Goal: Task Accomplishment & Management: Manage account settings

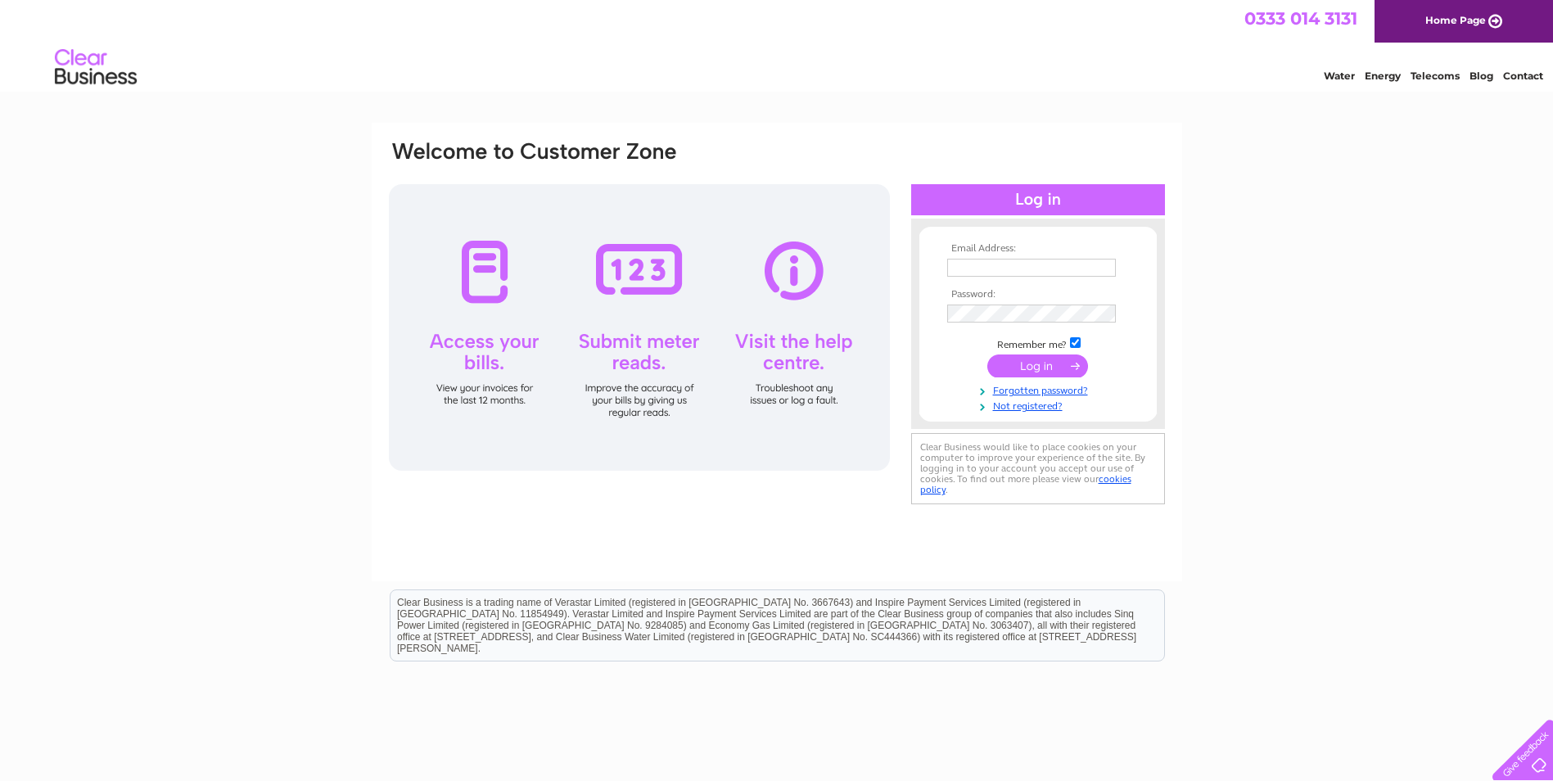
click at [1035, 270] on input "text" at bounding box center [1031, 268] width 169 height 18
paste input "accounts@proximo.co.uk"
type input "accounts@proximo.co.uk"
drag, startPoint x: 1021, startPoint y: 359, endPoint x: 1018, endPoint y: 332, distance: 28.0
click at [1018, 332] on tbody "Email Address: accounts@proximo.co.uk Password: Remember me?" at bounding box center [1038, 327] width 190 height 169
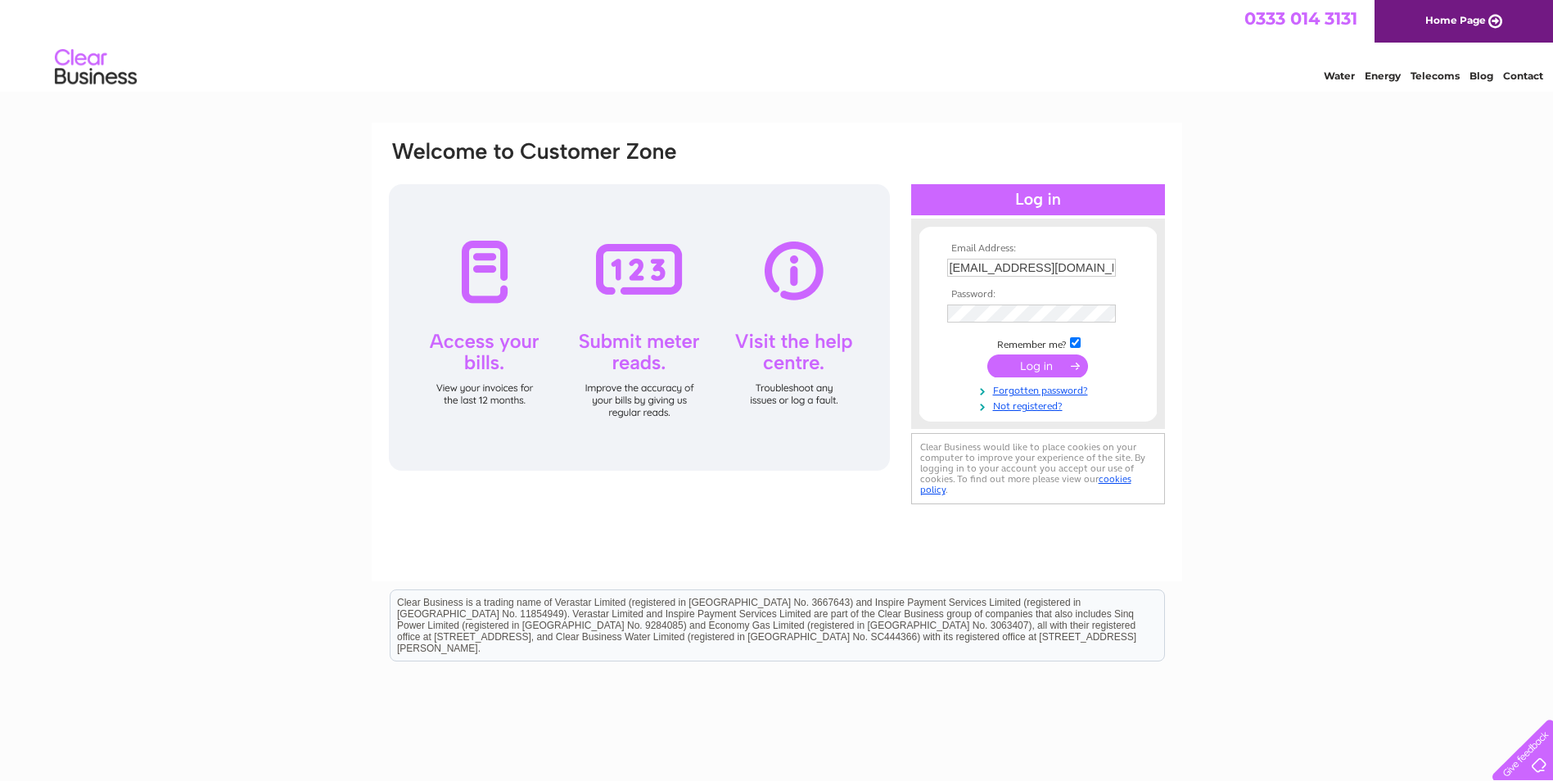
click at [1076, 339] on input "checkbox" at bounding box center [1075, 342] width 11 height 11
checkbox input "false"
click at [1064, 363] on input "submit" at bounding box center [1037, 366] width 101 height 23
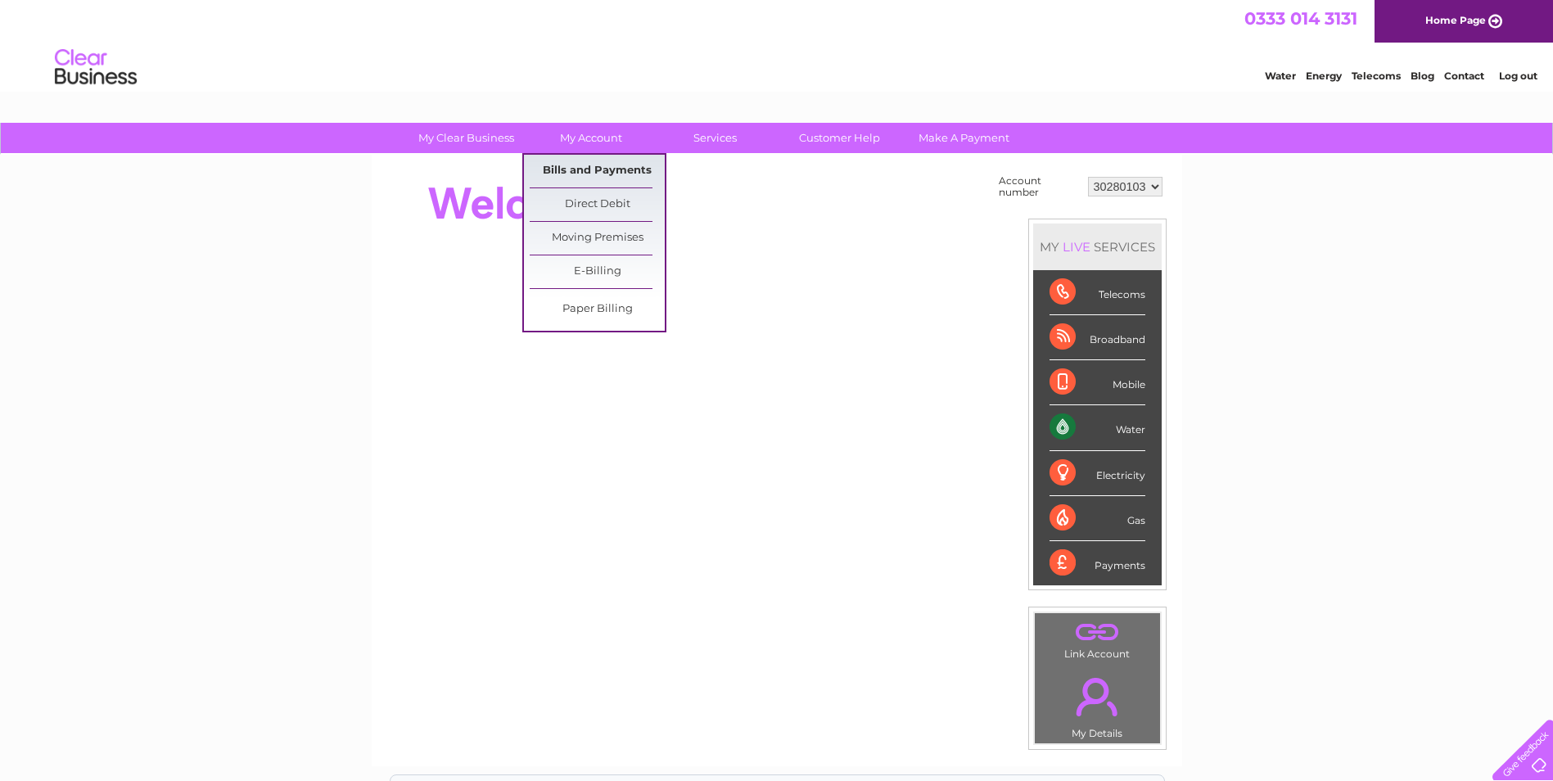
click at [585, 172] on link "Bills and Payments" at bounding box center [597, 171] width 135 height 33
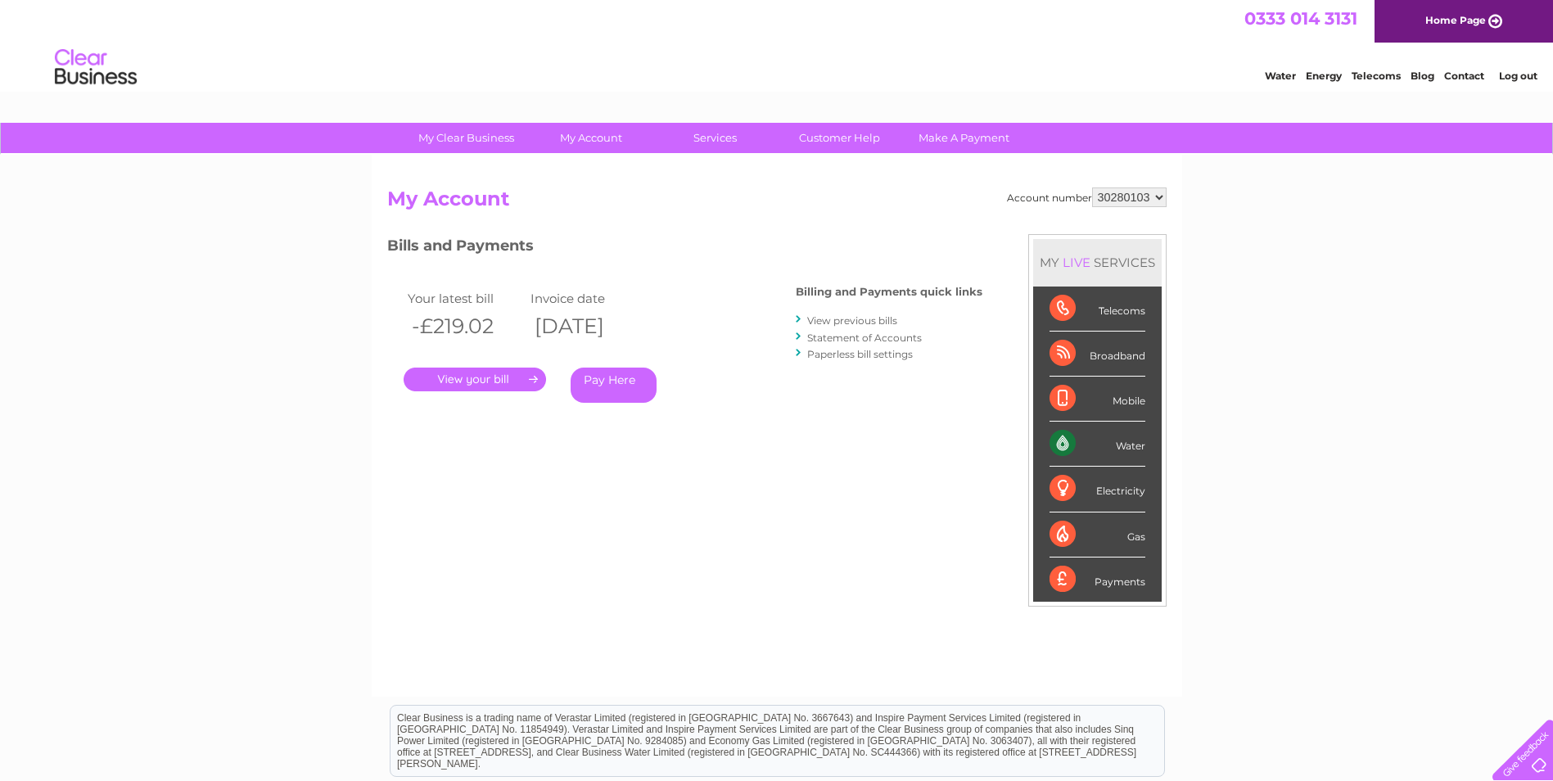
click at [515, 375] on link "." at bounding box center [475, 380] width 142 height 24
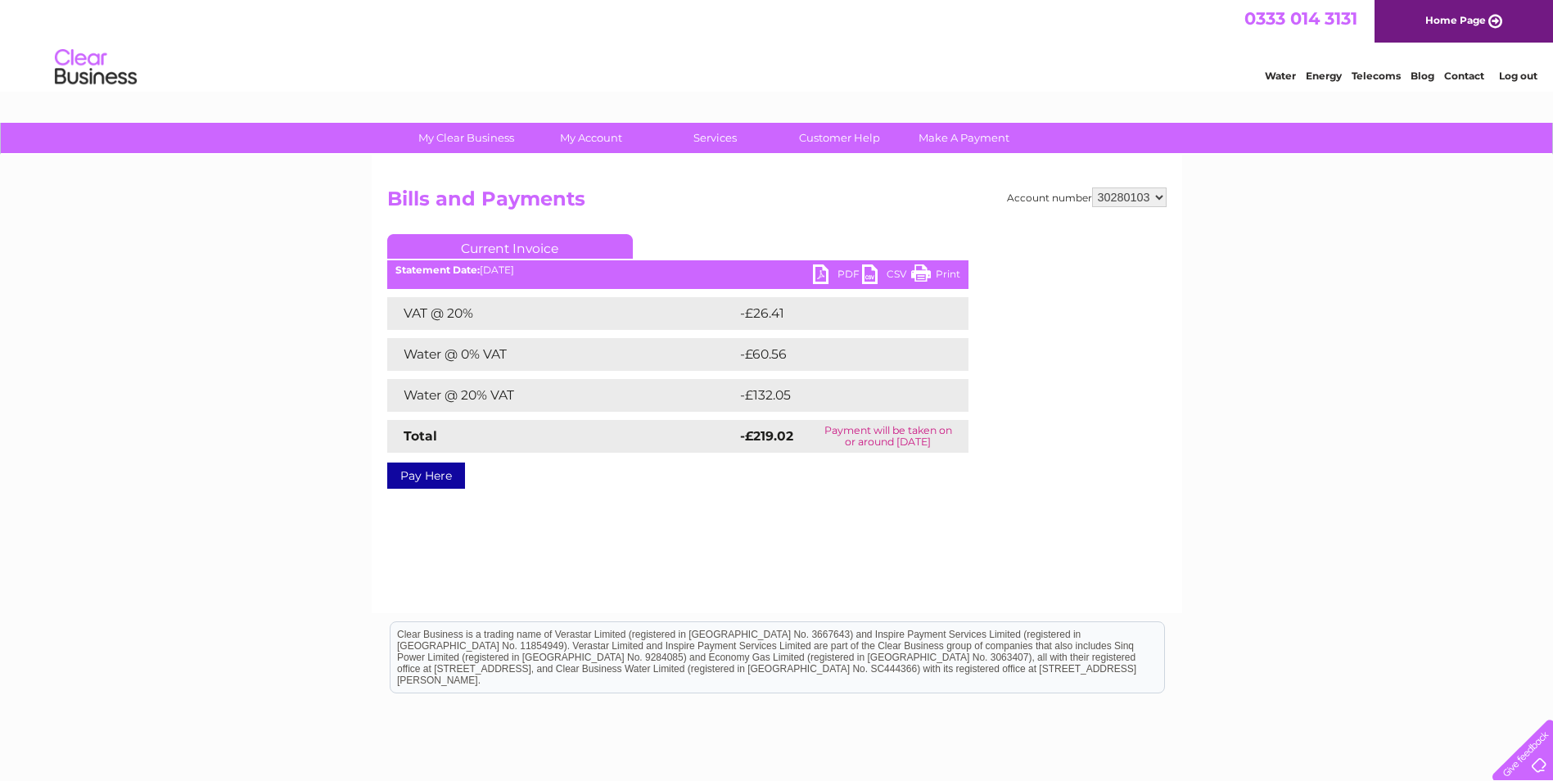
click at [838, 274] on link "PDF" at bounding box center [837, 276] width 49 height 24
